Goal: Task Accomplishment & Management: Manage account settings

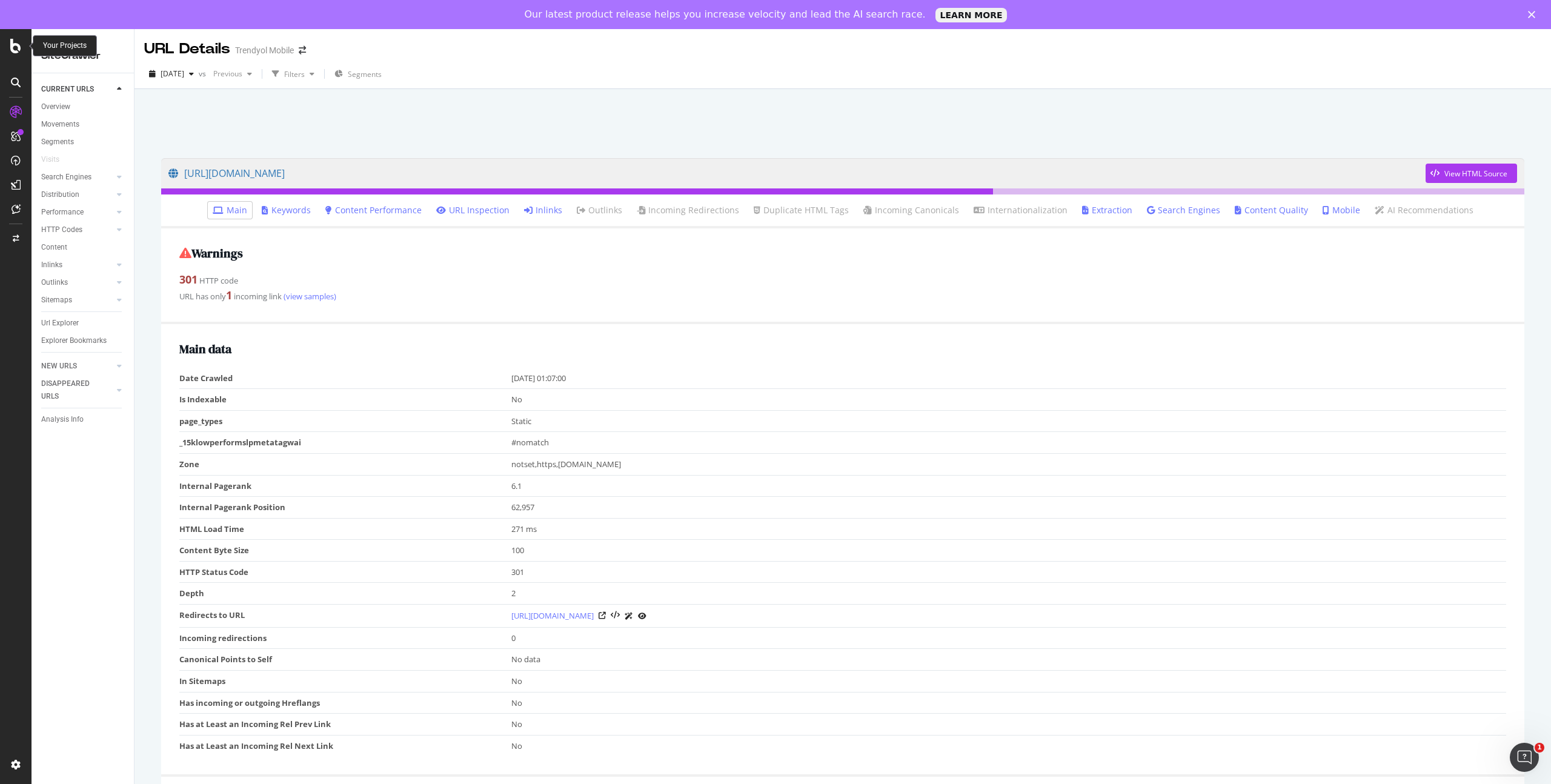
click at [18, 40] on icon at bounding box center [16, 46] width 11 height 14
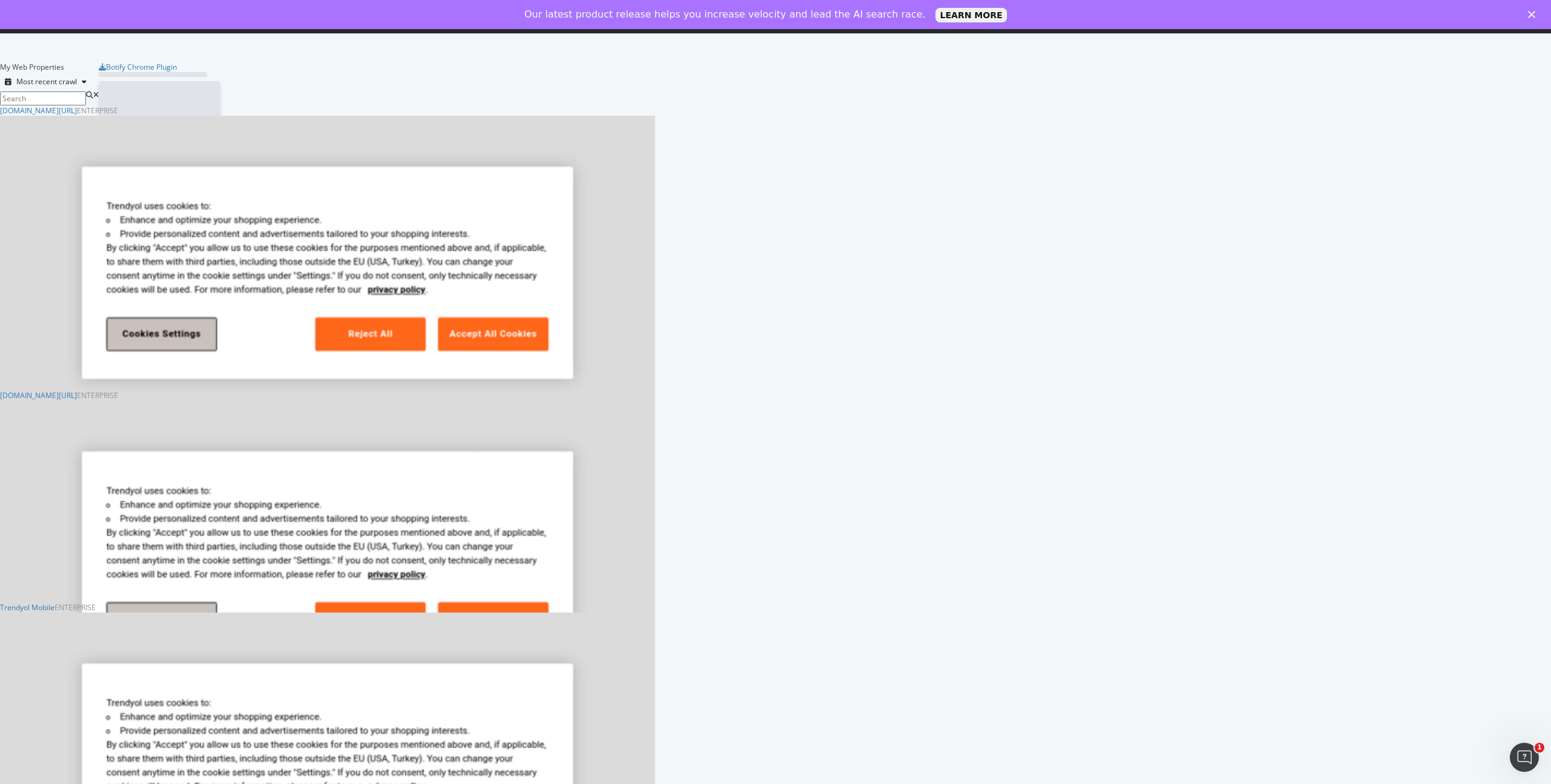
scroll to position [784, 1551]
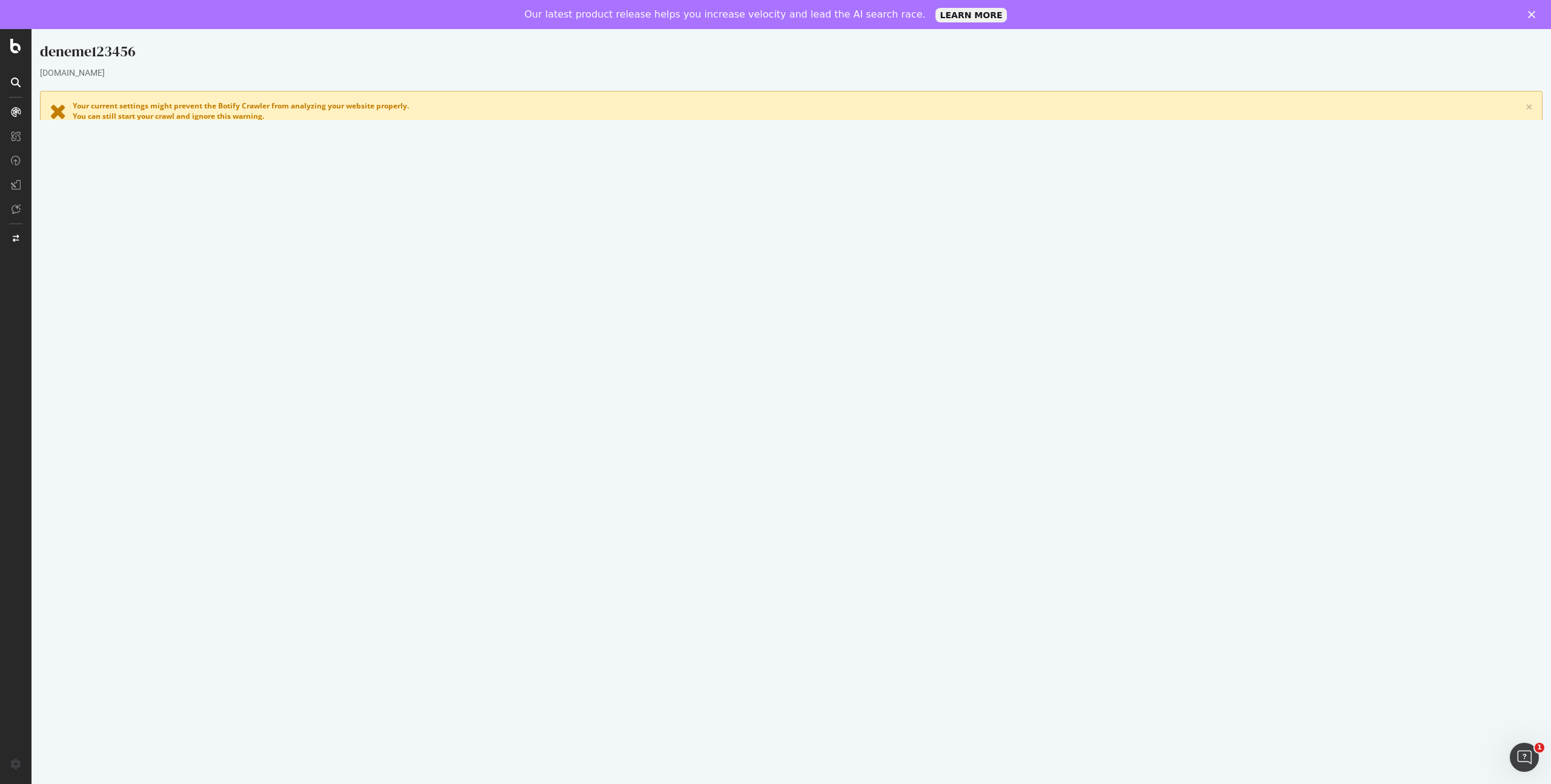
click at [819, 372] on p "View Crawl Settings" at bounding box center [791, 371] width 726 height 10
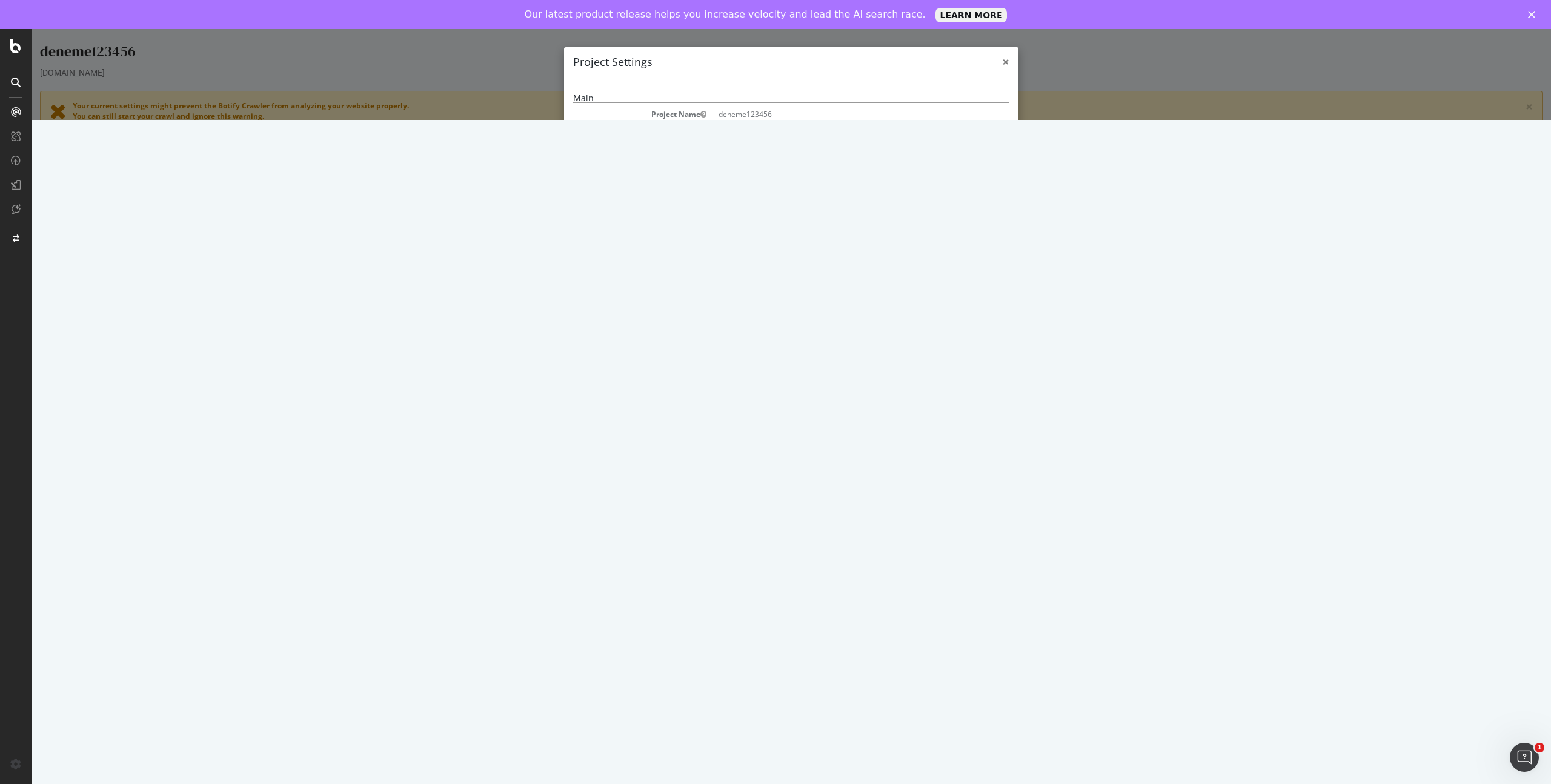
click at [1007, 61] on span "×" at bounding box center [1005, 62] width 7 height 17
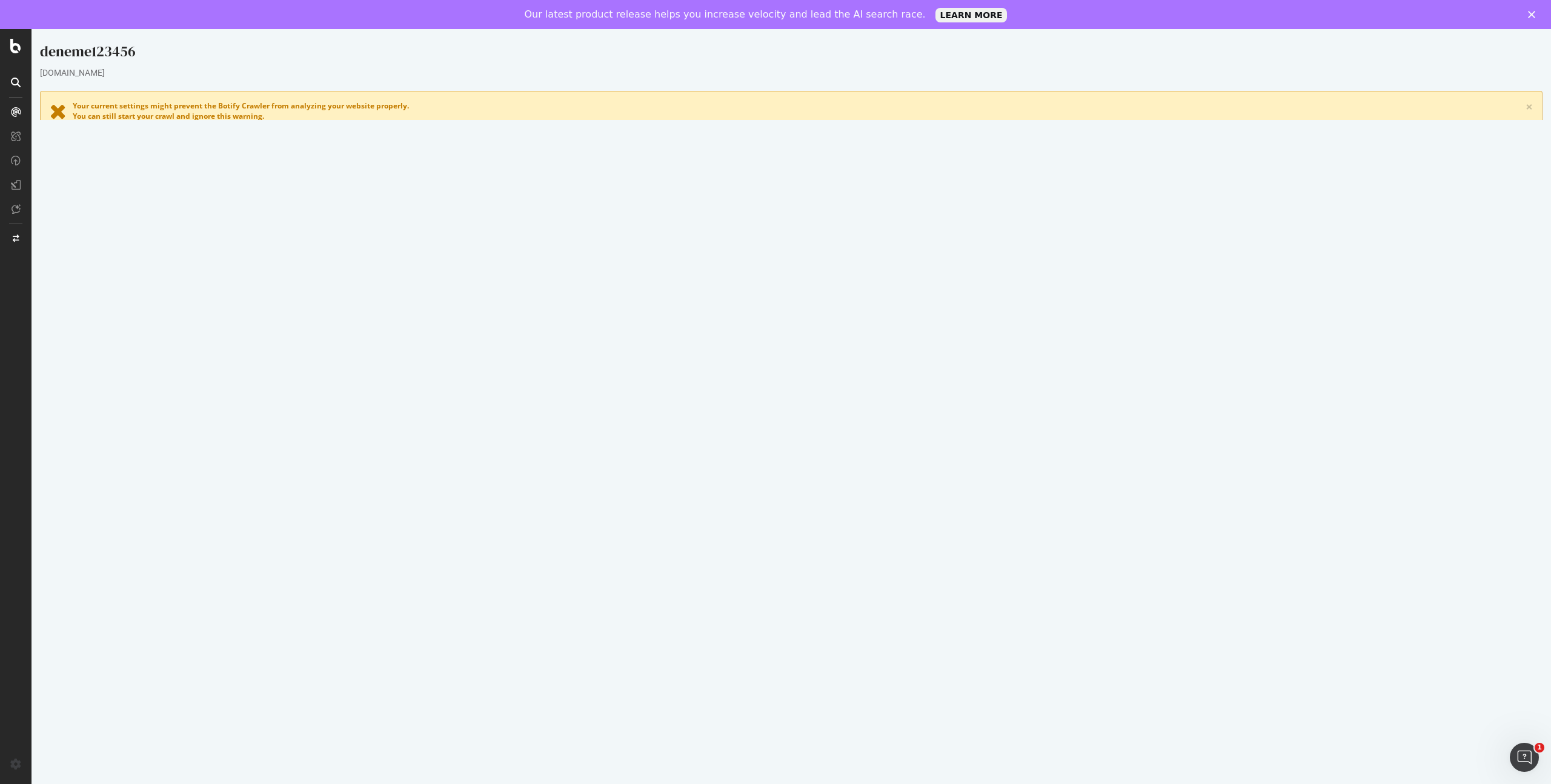
click at [834, 390] on link "Settings" at bounding box center [831, 391] width 28 height 10
click at [17, 236] on icon at bounding box center [16, 238] width 7 height 7
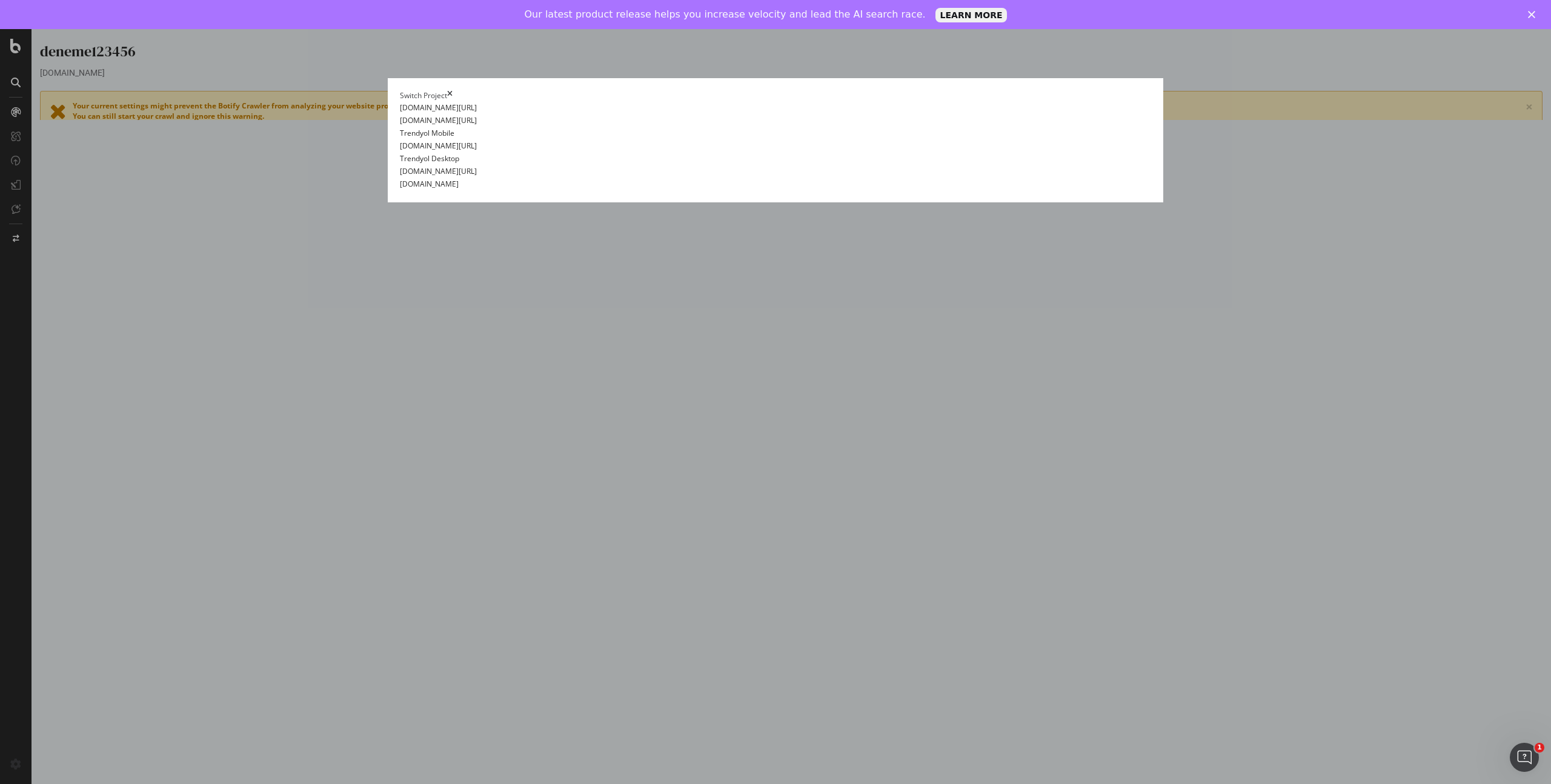
click at [388, 107] on div "Switch Project trendyol.com/en deneme123456 Ad-Hoc Project denem13455 Ad-Hoc Pr…" at bounding box center [776, 140] width 776 height 124
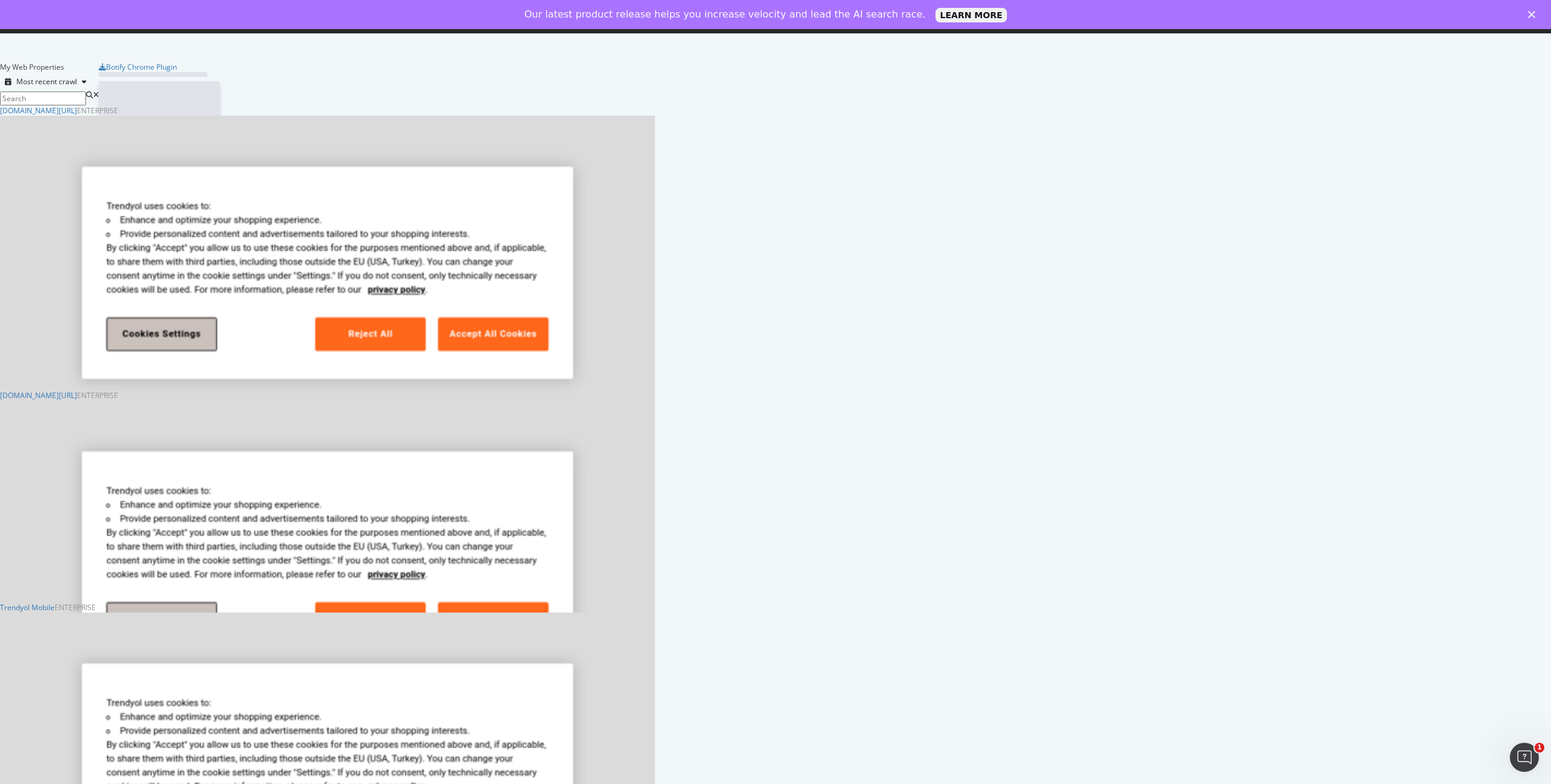
scroll to position [784, 1551]
click at [45, 671] on icon "grid" at bounding box center [43, 675] width 5 height 9
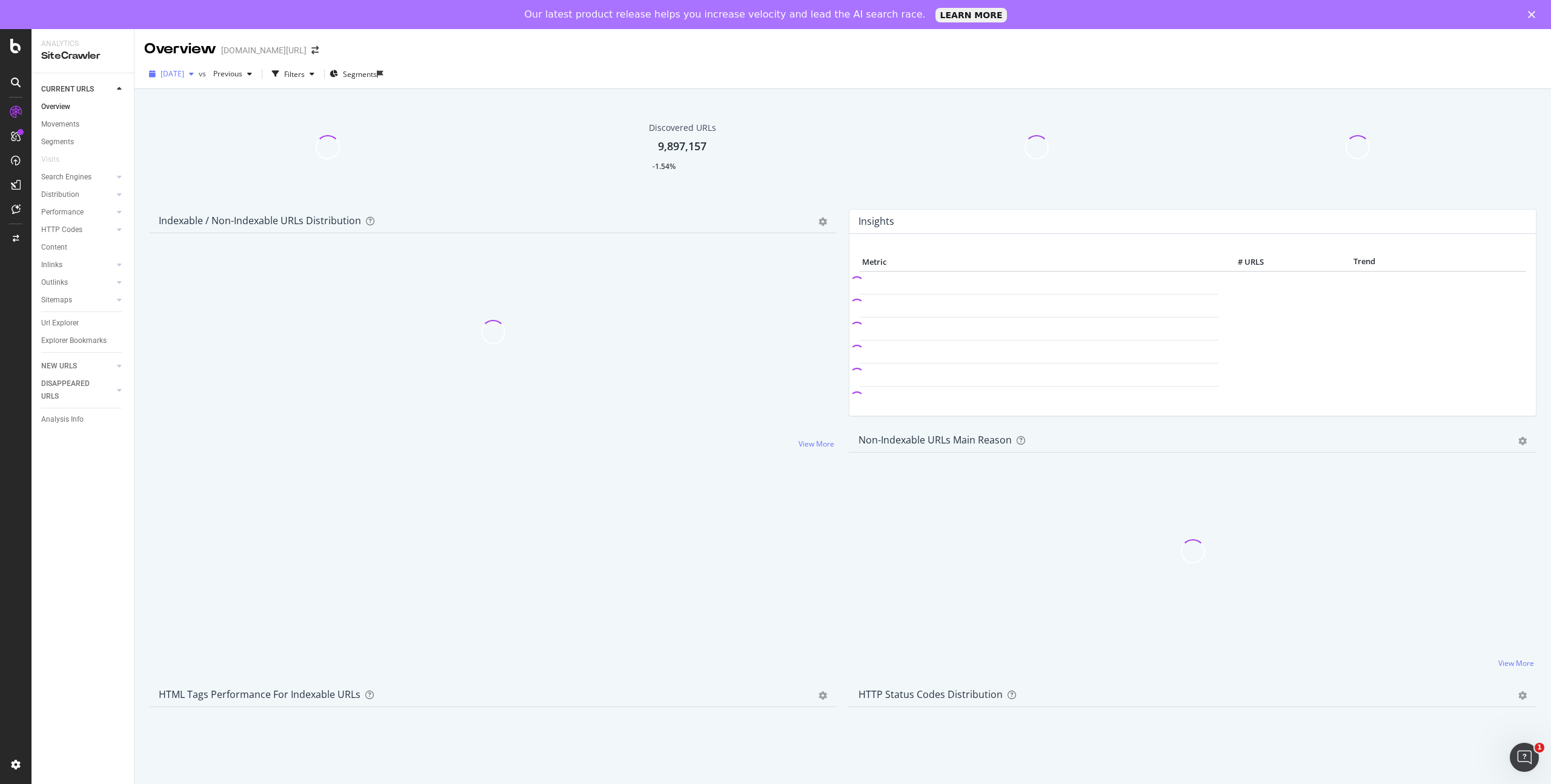
click at [184, 74] on span "2025 Aug. 19th" at bounding box center [172, 74] width 24 height 10
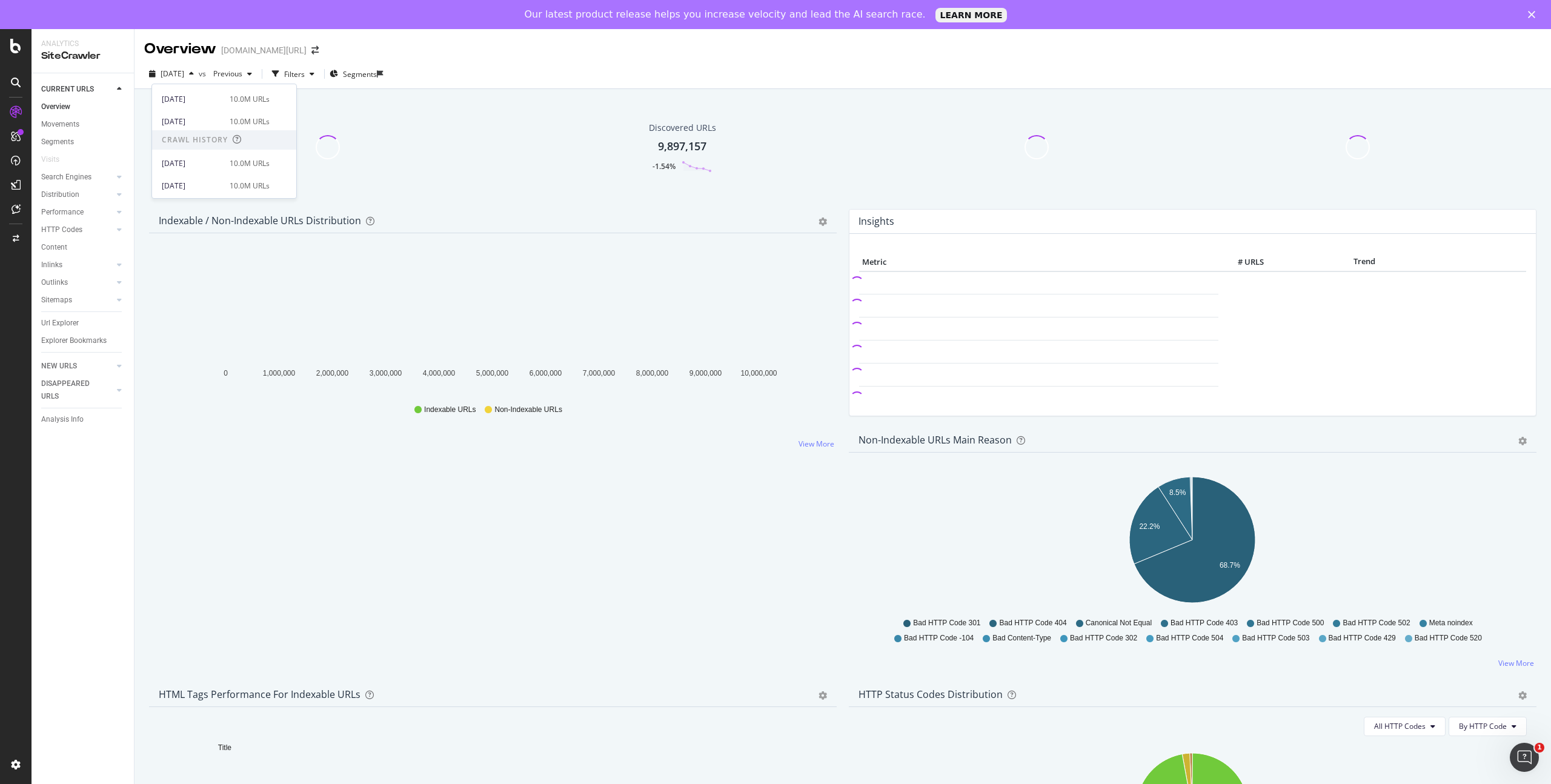
scroll to position [420, 0]
